Goal: Information Seeking & Learning: Learn about a topic

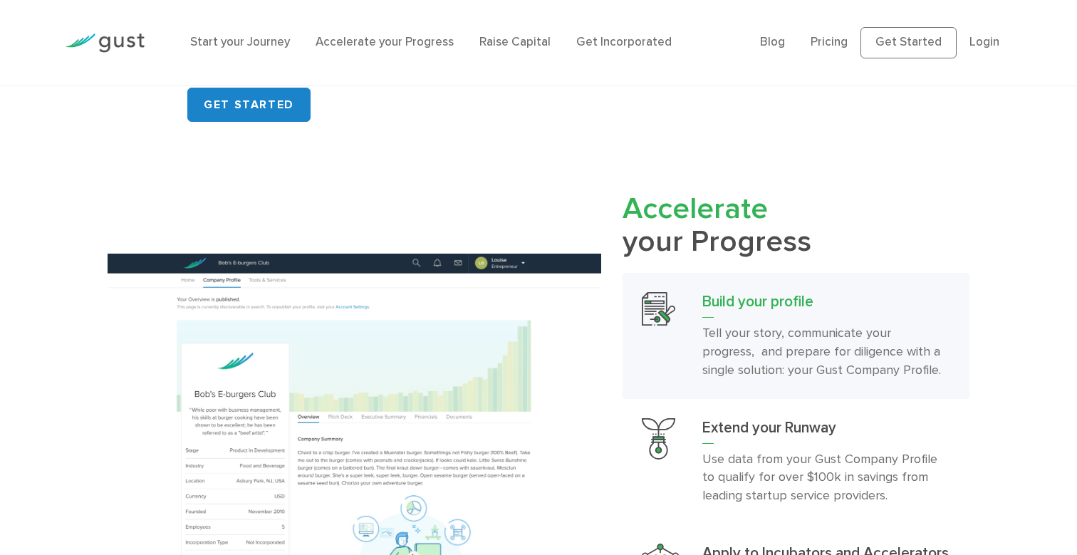
scroll to position [1289, 0]
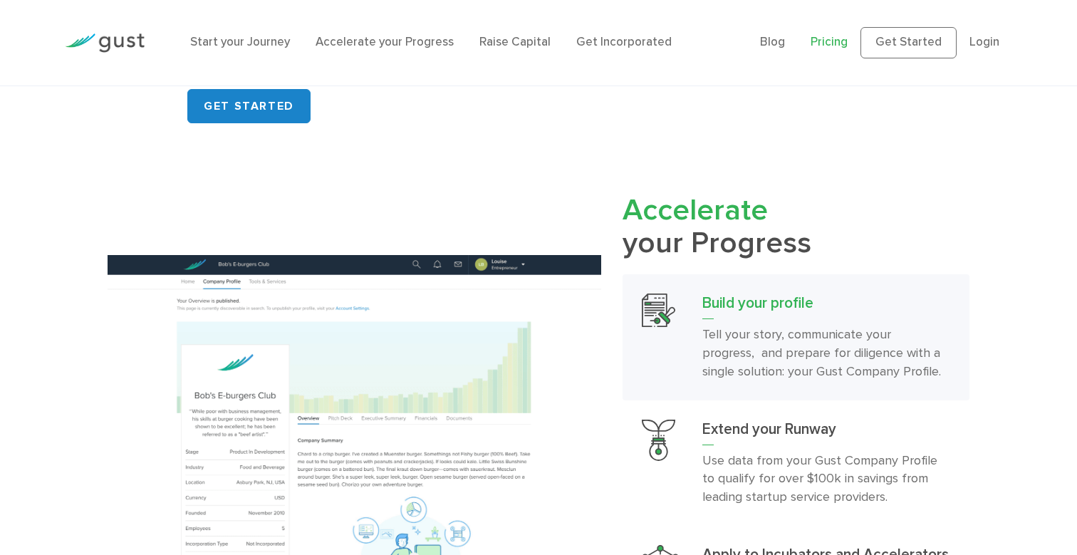
click at [836, 42] on link "Pricing" at bounding box center [829, 42] width 37 height 14
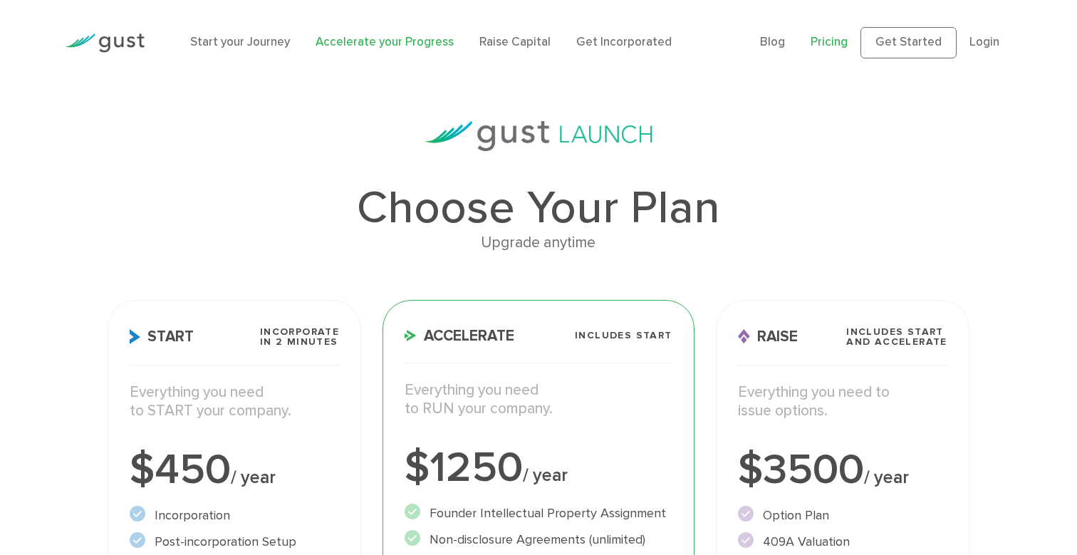
click at [343, 46] on link "Accelerate your Progress" at bounding box center [385, 42] width 138 height 14
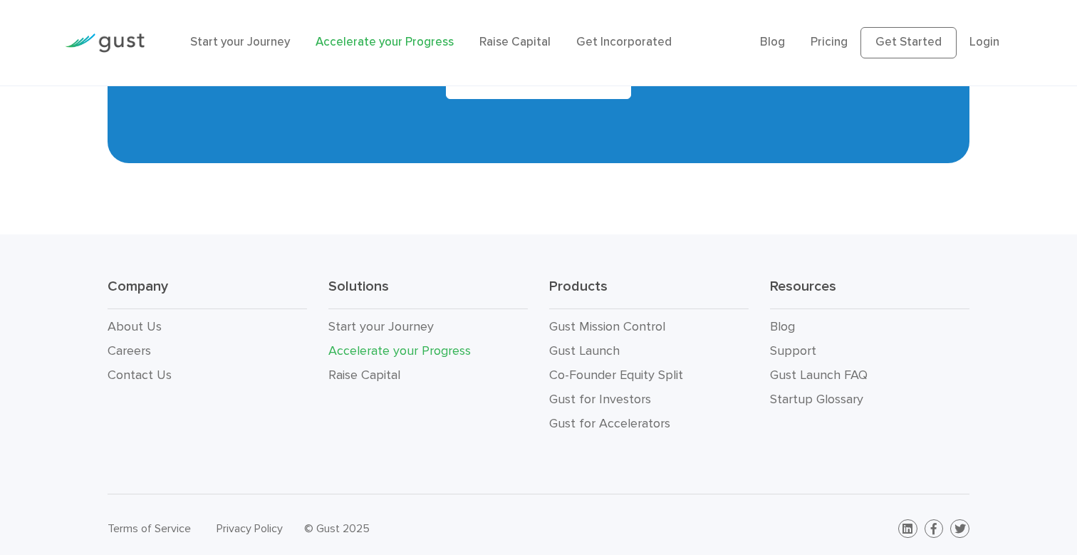
scroll to position [2596, 0]
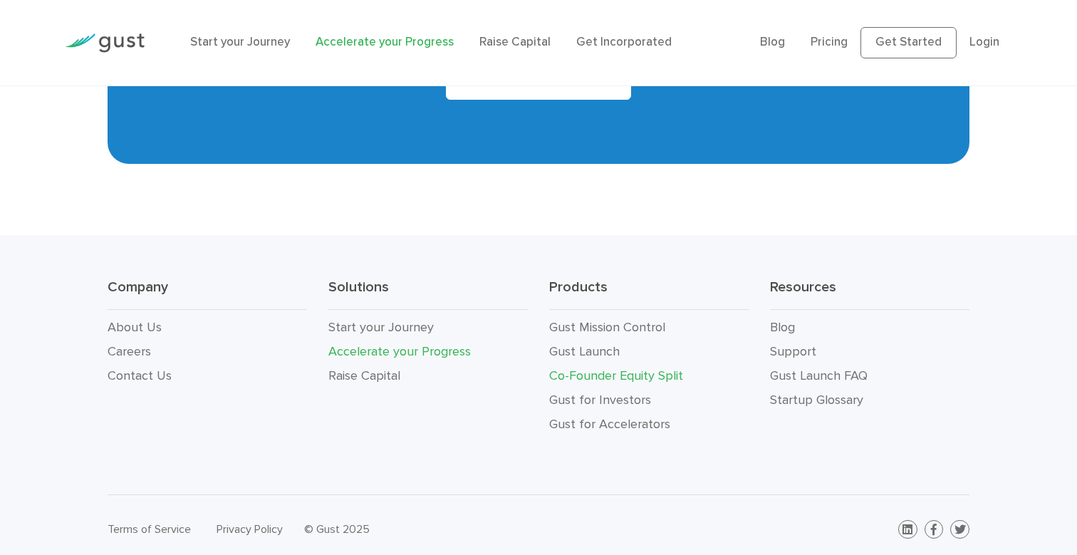
click at [644, 368] on link "Co-Founder Equity Split" at bounding box center [616, 375] width 134 height 15
